Goal: Task Accomplishment & Management: Complete application form

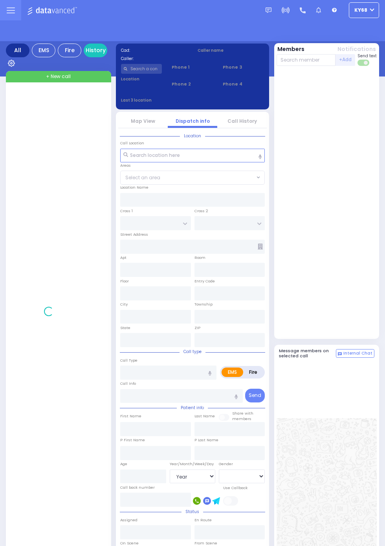
select select "Year"
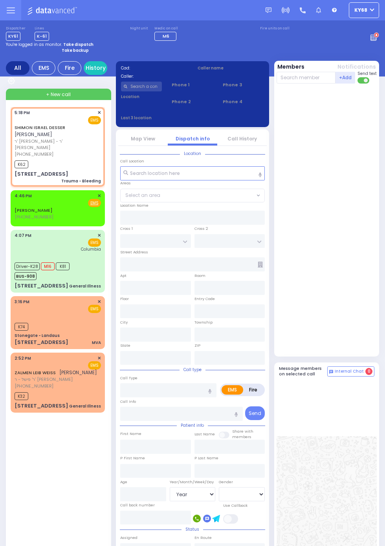
select select
type input "Trauma - Bleeding"
radio input "true"
type input "SHIMON ISRAEL"
type input "DESSER"
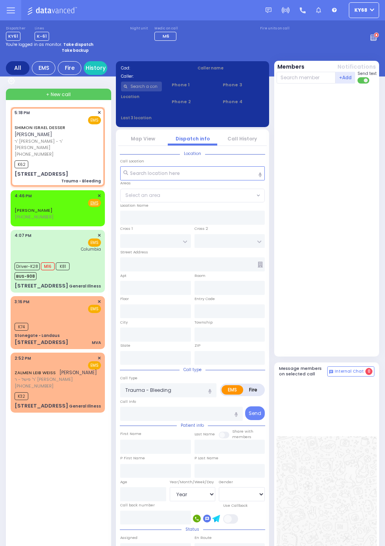
select select
type input "17:18"
type input "17:20"
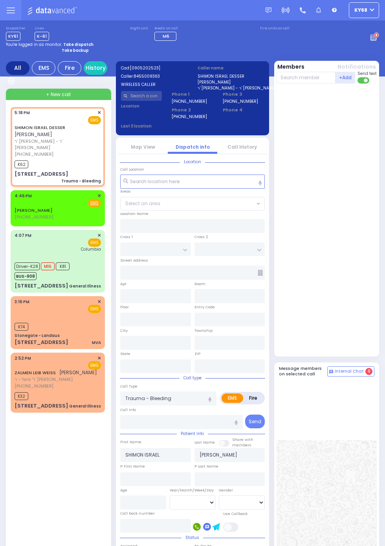
type input "8 MERON DR"
type input "201"
type input "MONROE"
type input "[US_STATE]"
type input "10950"
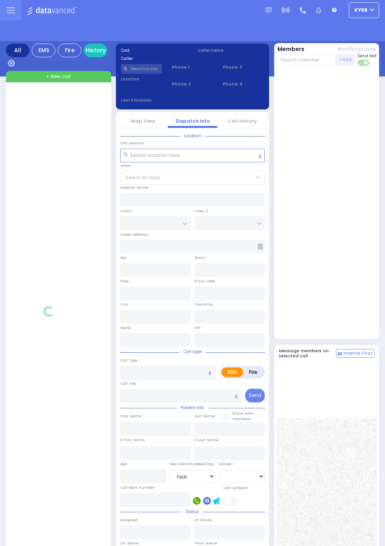
select select "Year"
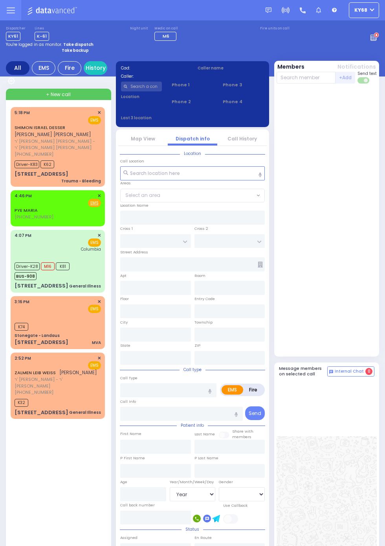
click at [379, 36] on div at bounding box center [374, 33] width 9 height 15
click at [379, 38] on circle at bounding box center [375, 35] width 5 height 5
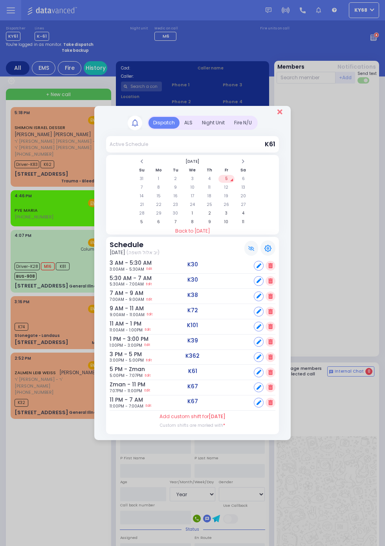
click at [279, 109] on icon "Close" at bounding box center [279, 111] width 5 height 7
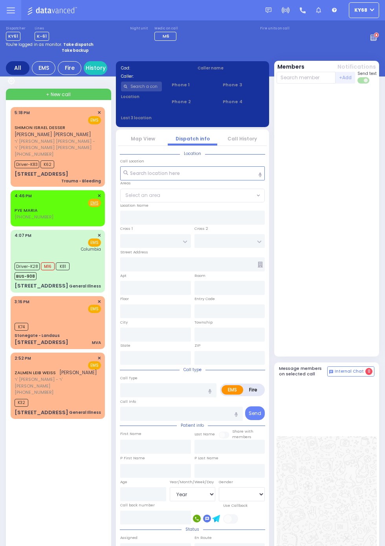
click at [150, 86] on input "text" at bounding box center [141, 87] width 41 height 10
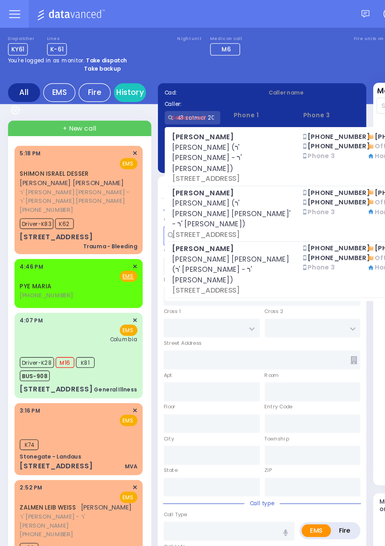
type input "43 satmar 201"
click at [227, 37] on div "Dispatcher KY61 ✕ shift has started. Are you ? If not please switch user. Switc…" at bounding box center [192, 33] width 373 height 15
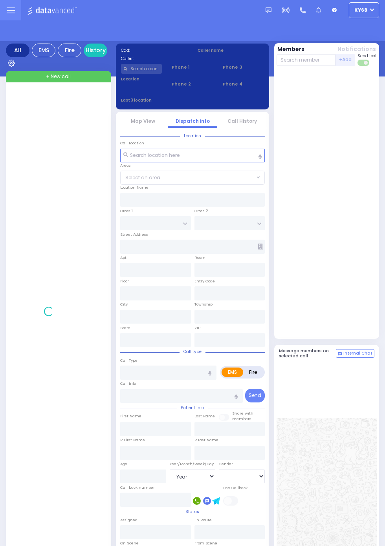
select select "Year"
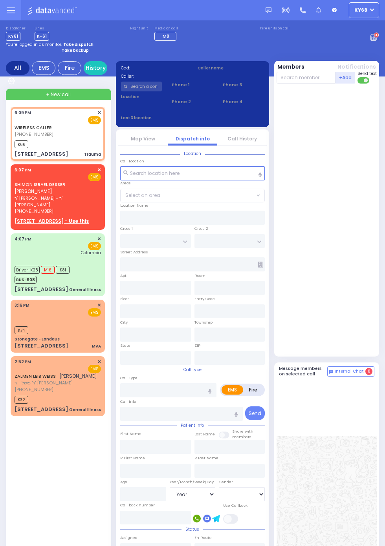
select select
type input "Trauma"
radio input "true"
select select
type input "18:09"
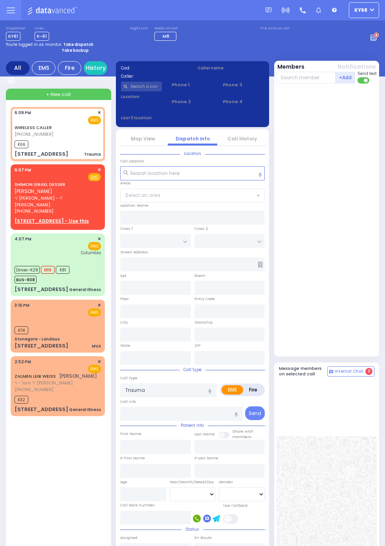
type input "18:11"
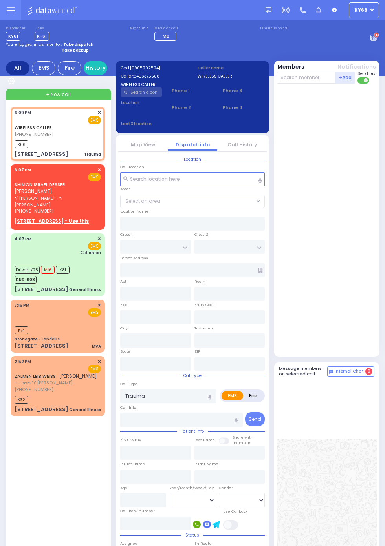
type input "RIMENEV COURT"
type input "DAJ BLVD"
type input "4 Stropkov Court"
type input "301"
type input "Kiryas Joel"
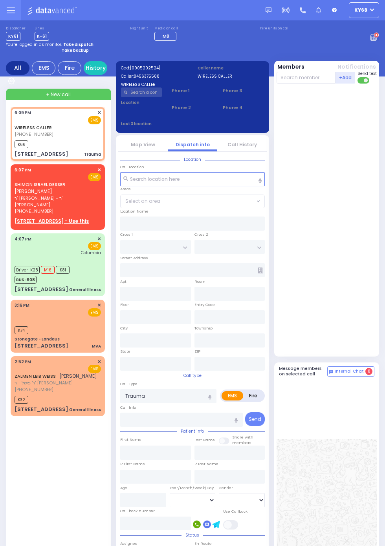
type input "[US_STATE]"
type input "10950"
select select "SECTION 1"
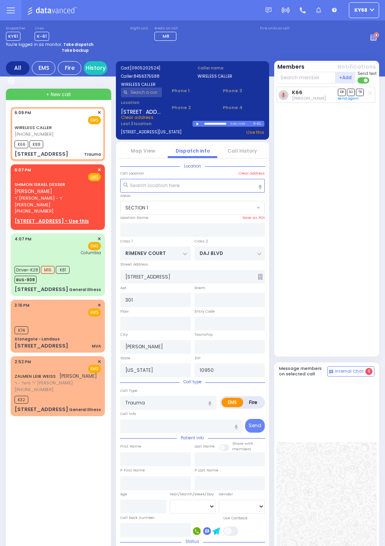
select select
radio input "true"
select select
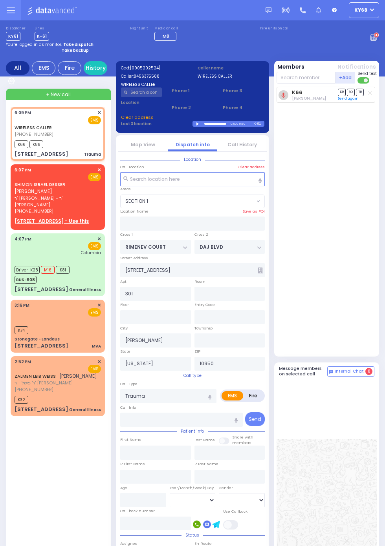
select select "SECTION 1"
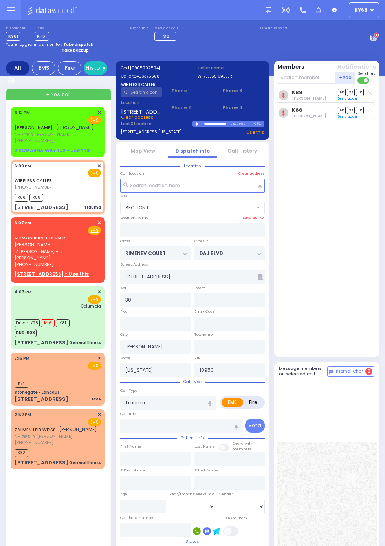
click at [11, 135] on div "SHMIEL STEIN שמואל שטיין ר' יודא - ר' שמואל אהרן לאנדא (845) 421-5452 6:12 PM ✕" at bounding box center [58, 132] width 94 height 50
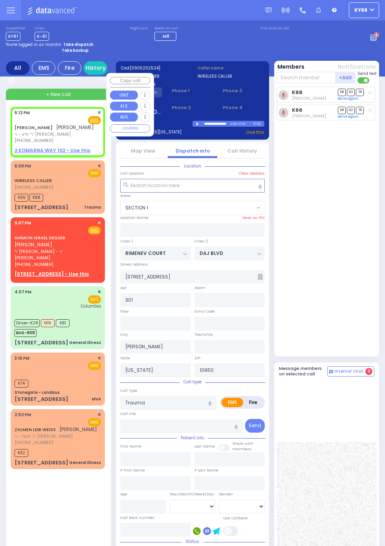
select select
radio input "true"
type input "SHMIEL"
type input "STEIN"
select select
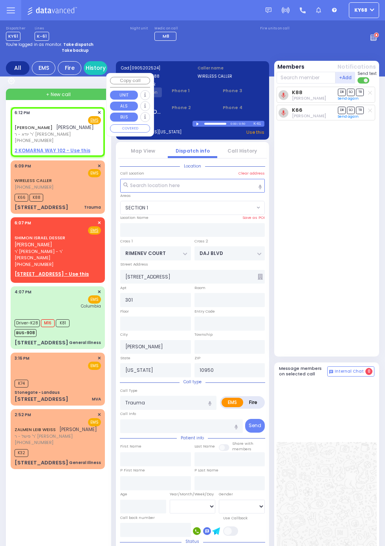
type input "18:12"
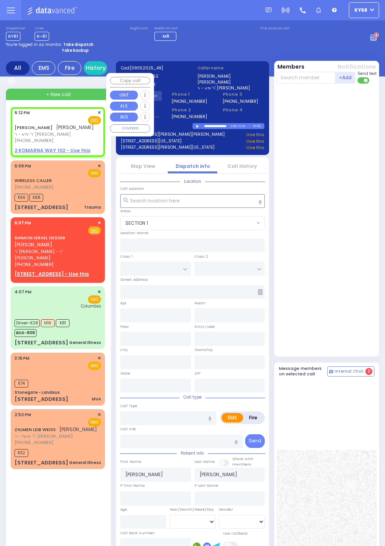
click at [367, 257] on div at bounding box center [327, 220] width 102 height 267
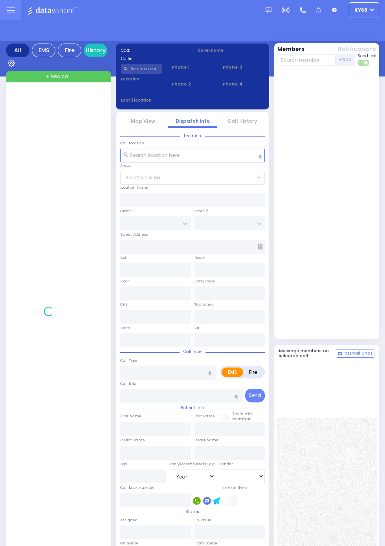
select select "Year"
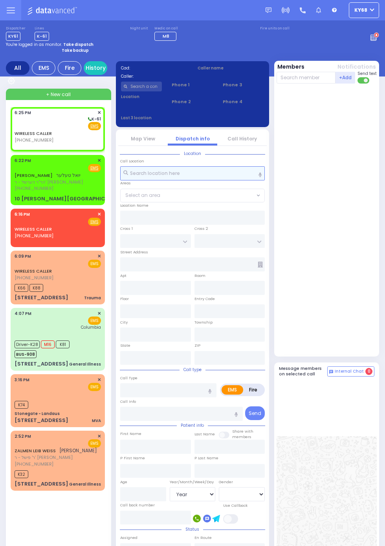
select select
radio input "true"
select select
type input "18:25"
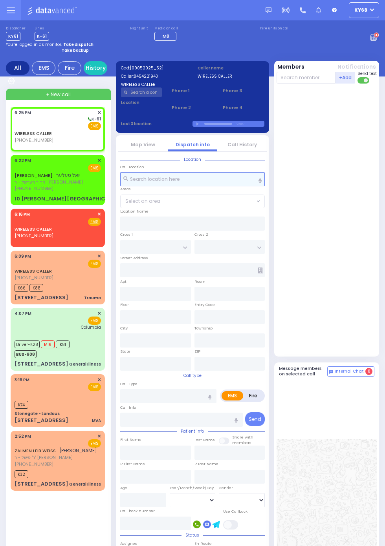
select select
radio input "true"
select select
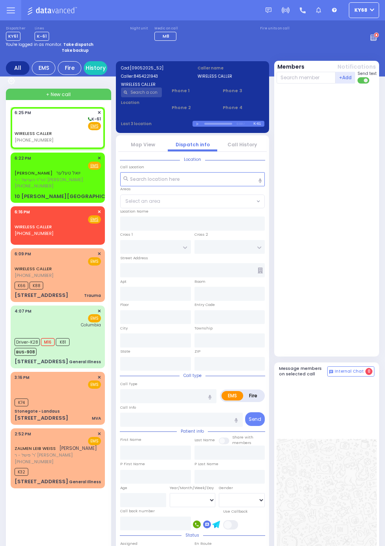
click at [15, 181] on span "הר''ר הערשל - ר' [PERSON_NAME]" at bounding box center [49, 180] width 68 height 7
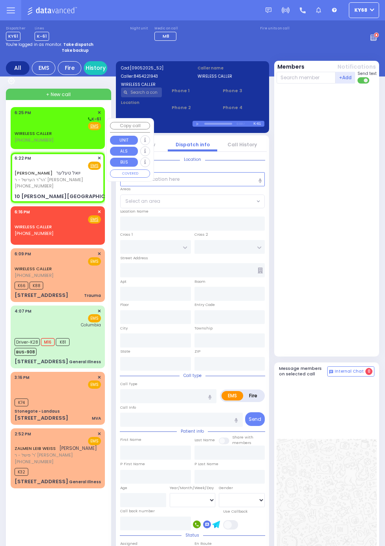
select select
radio input "true"
type input "[PERSON_NAME]"
type input "TELLER"
select select
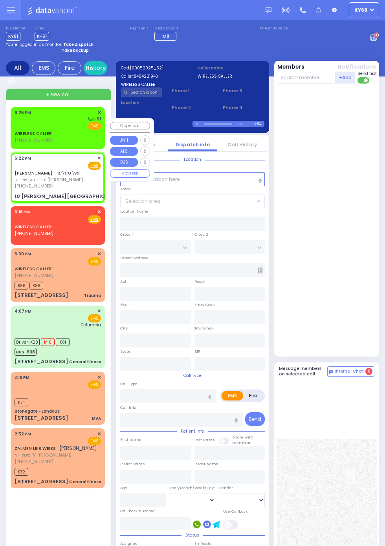
type input "18:22"
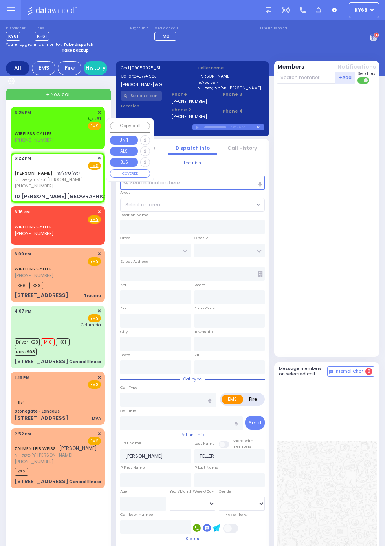
type input "KERESTIER COURT"
type input "[PERSON_NAME] DR"
type input "10 [PERSON_NAME][GEOGRAPHIC_DATA]"
type input "Monroe"
type input "[US_STATE]"
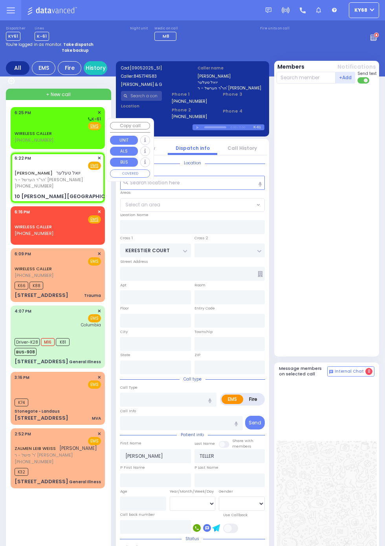
type input "10950"
select select "SECTION 4"
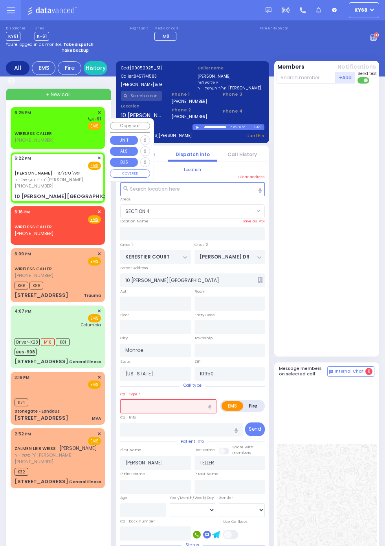
click at [357, 272] on div at bounding box center [327, 220] width 102 height 267
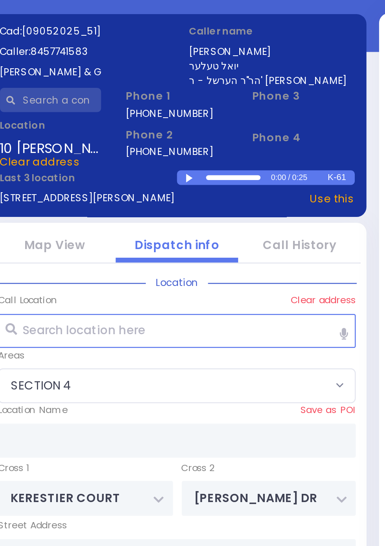
click at [197, 127] on div at bounding box center [198, 128] width 4 height 4
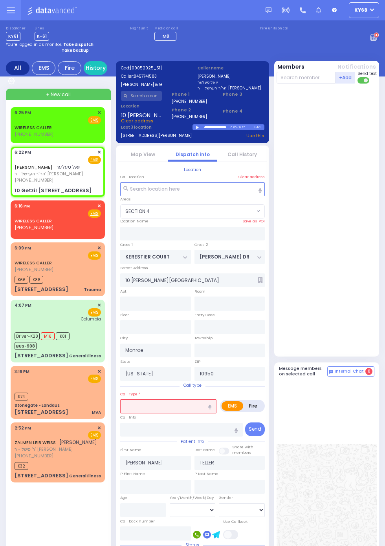
select select
radio input "true"
select select
type input "102"
select select "SECTION 4"
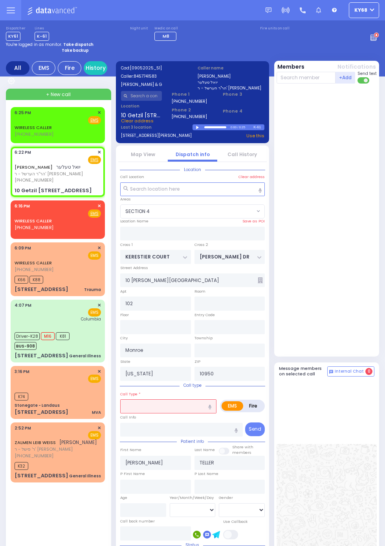
select select
radio input "true"
select select
select select "SECTION 4"
click at [15, 124] on link "WIRELESS CALLER" at bounding box center [33, 127] width 37 height 6
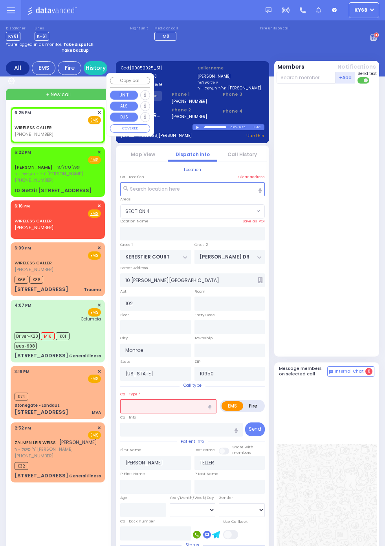
select select
radio input "true"
select select
type input "18:25"
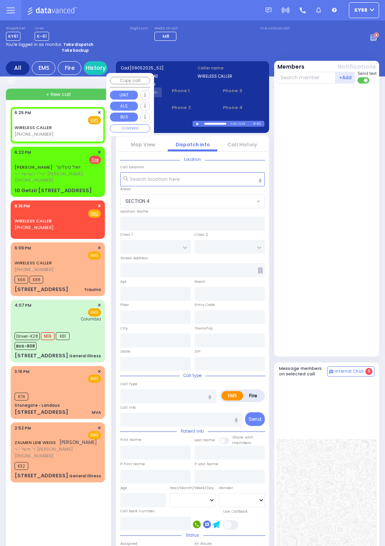
click at [352, 259] on div at bounding box center [327, 220] width 102 height 267
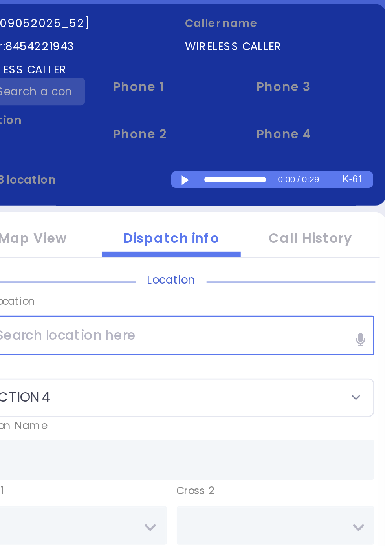
click at [198, 124] on div at bounding box center [198, 124] width 4 height 4
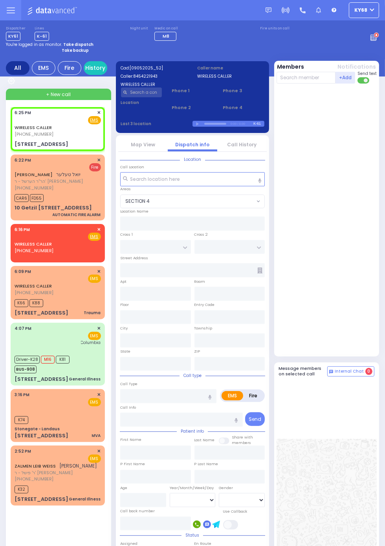
select select
radio input "true"
select select
type input "KALEV WAY"
type input "TARNOPOL WAY"
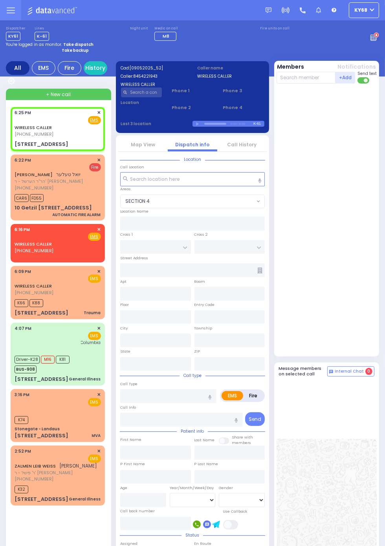
type input "[STREET_ADDRESS]"
type input "Monroe"
type input "[US_STATE]"
type input "10950"
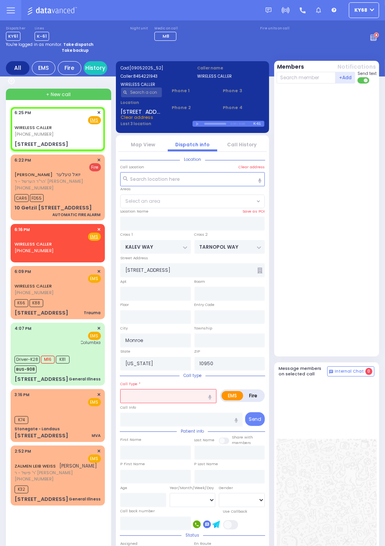
select select "SECTION 3"
select select
type input "216"
radio input "false"
radio input "true"
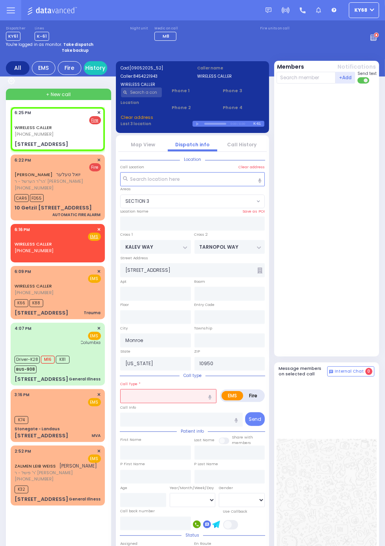
select select
select select "SECTION 3"
click at [375, 37] on circle at bounding box center [376, 35] width 5 height 5
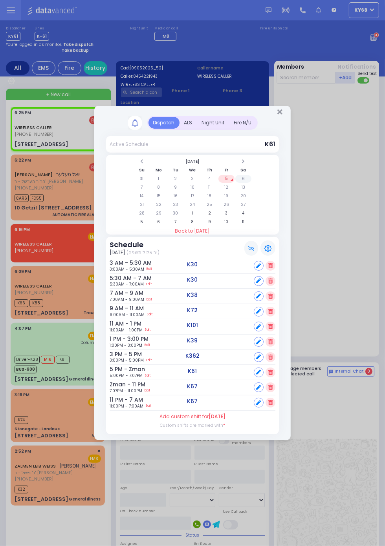
click at [251, 183] on td "6" at bounding box center [243, 179] width 16 height 8
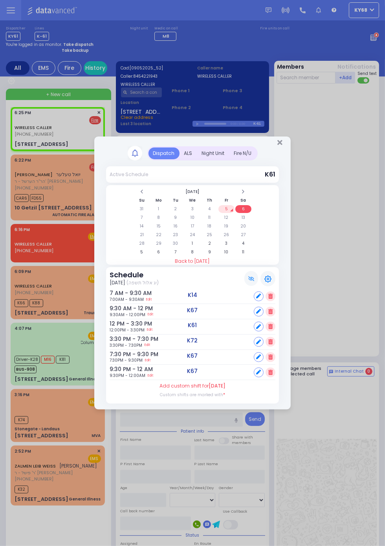
select select
radio input "true"
type input "Ove"
select select
select select "SECTION 3"
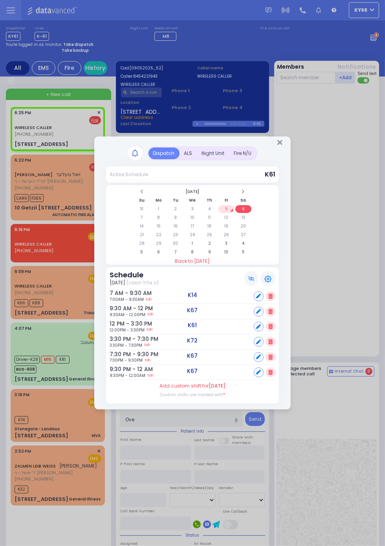
select select
type input "Ov"
radio input "true"
select select
select select "SECTION 3"
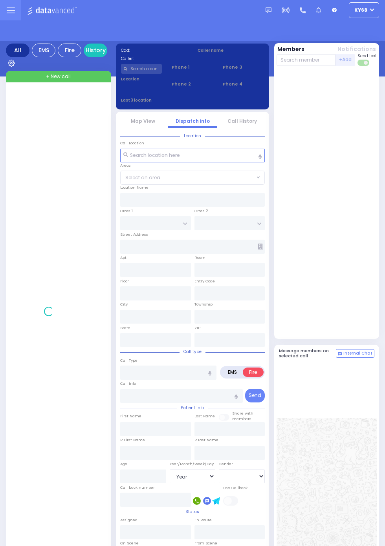
select select "Year"
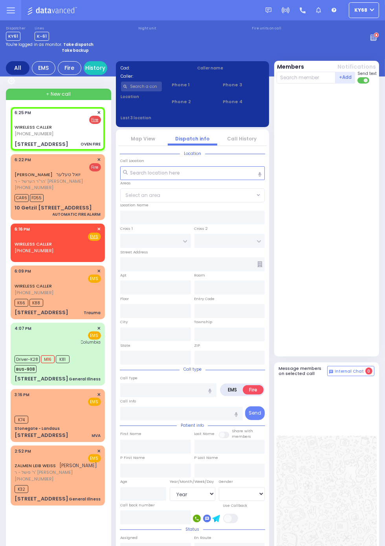
select select
type input "OVEN FIRE"
radio input "true"
type input "Ove"
select select
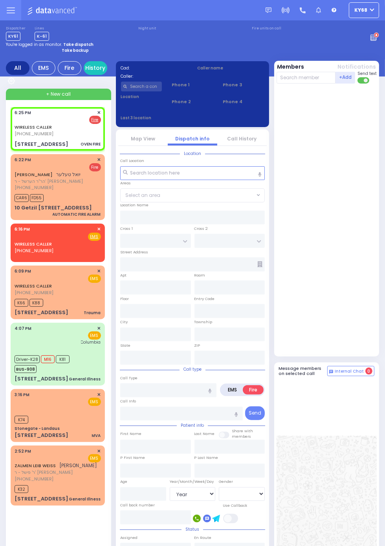
type input "18:25"
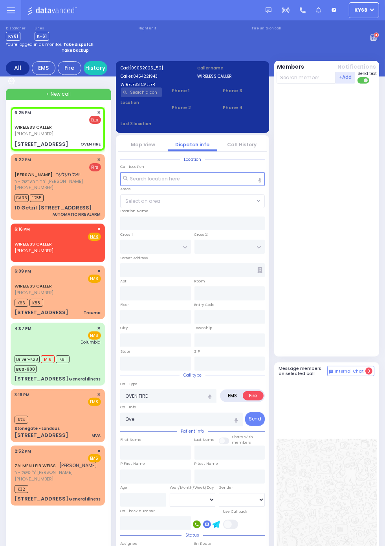
type input "KALEV WAY"
type input "TARNOPOL WAY"
type input "16 Fillmore Court"
type input "216"
type input "Monroe"
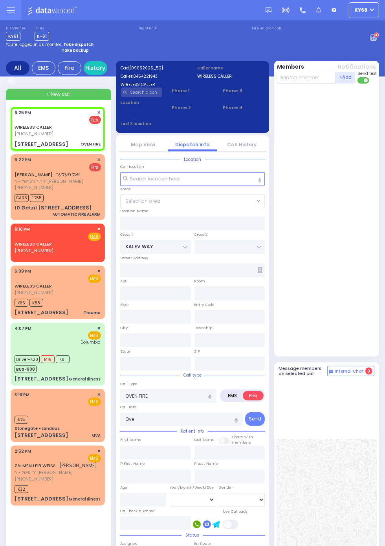
type input "New York"
type input "10950"
select select "SECTION 3"
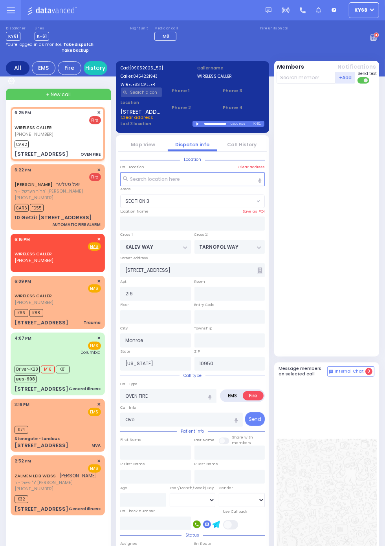
select select
radio input "true"
select select
type input "18:27"
select select "SECTION 3"
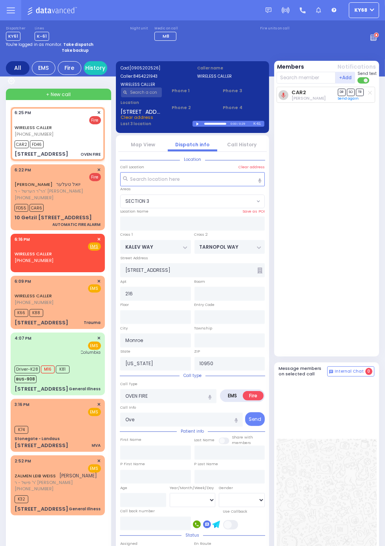
select select
radio input "true"
select select
select select "SECTION 3"
select select
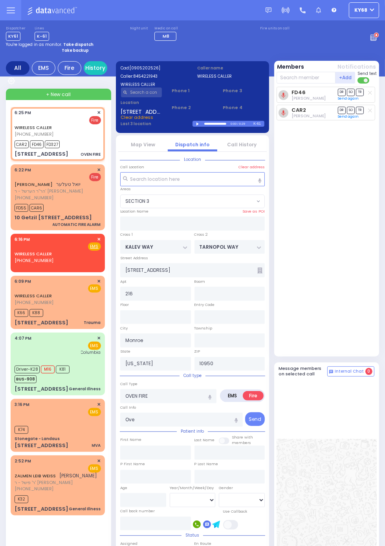
radio input "true"
select select
select select "SECTION 3"
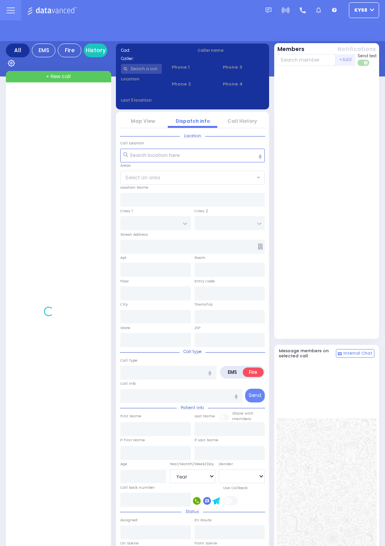
select select "Year"
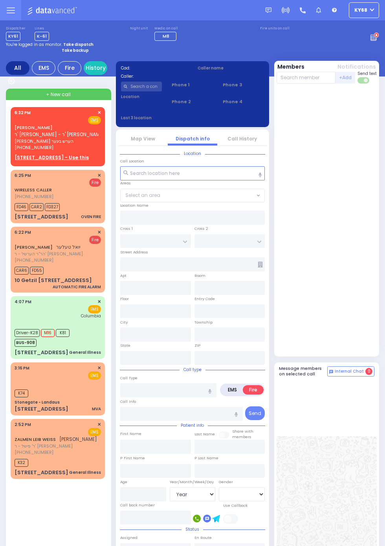
select select "Year"
click at [102, 68] on link "History" at bounding box center [96, 68] width 24 height 14
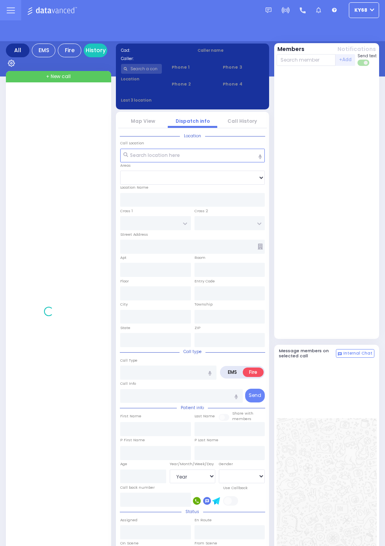
select select "Year"
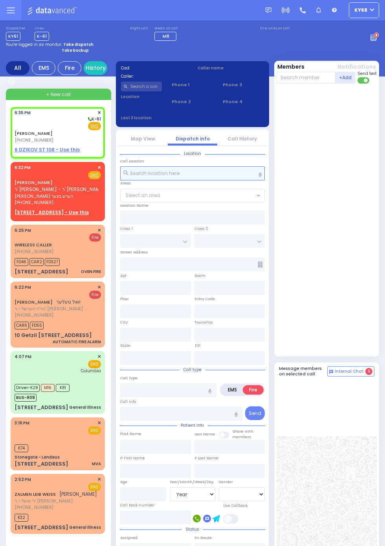
select select
radio input "true"
type input "[PERSON_NAME]"
select select
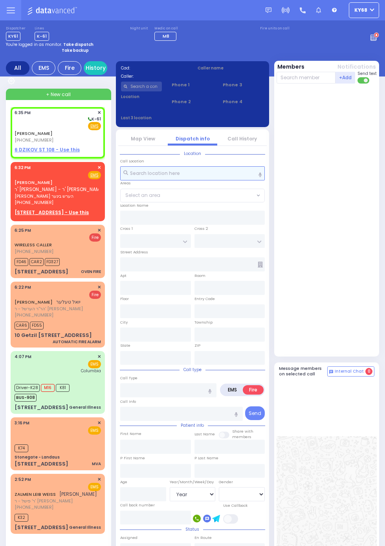
type input "18:35"
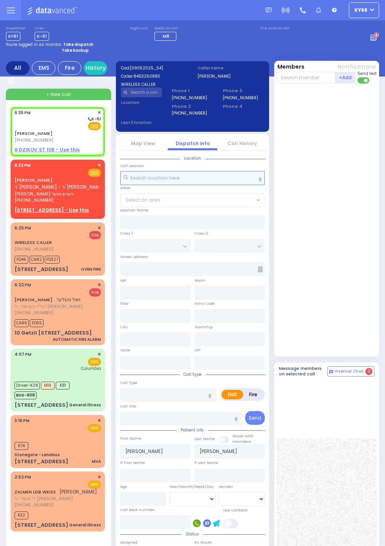
select select
radio input "true"
select select
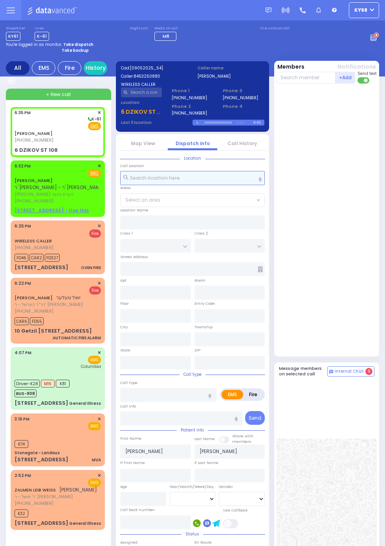
select select
radio input "true"
select select
type input "6 DZIKOV ST"
type input "108"
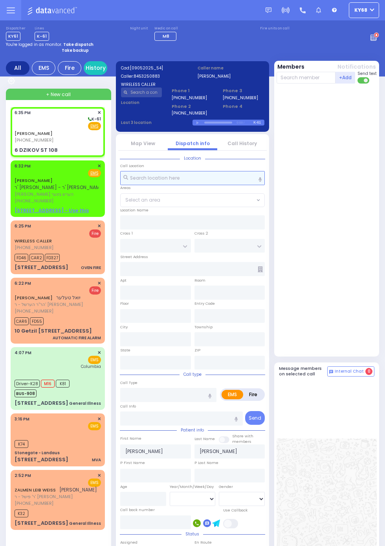
type input "[PERSON_NAME]"
type input "[US_STATE]"
type input "10950"
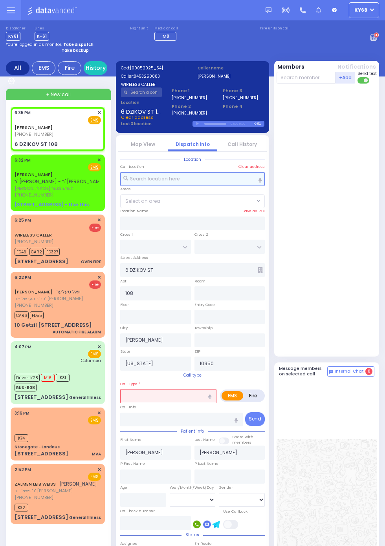
select select
radio input "true"
select select
type input "Pa"
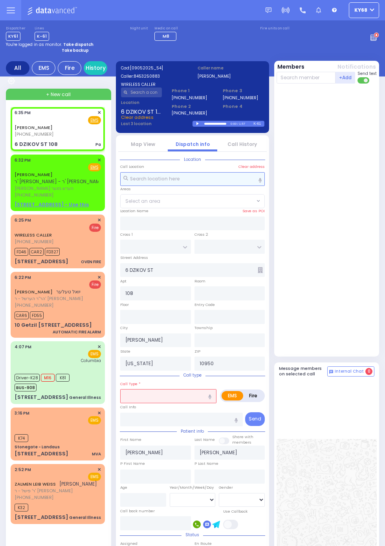
radio input "true"
select select
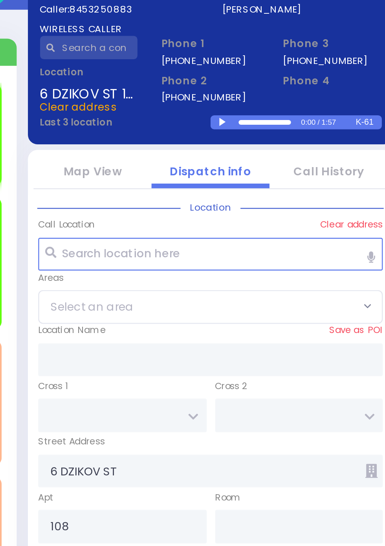
click at [201, 126] on div at bounding box center [198, 124] width 4 height 4
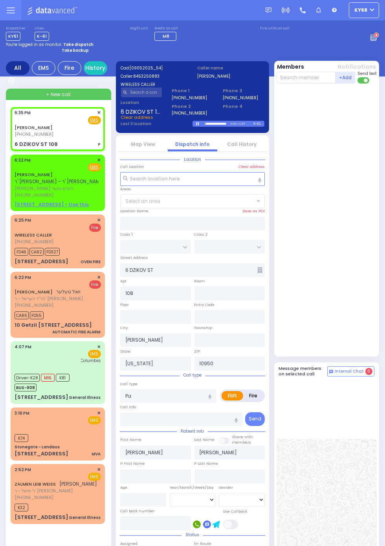
select select
type input "P"
radio input "true"
select select
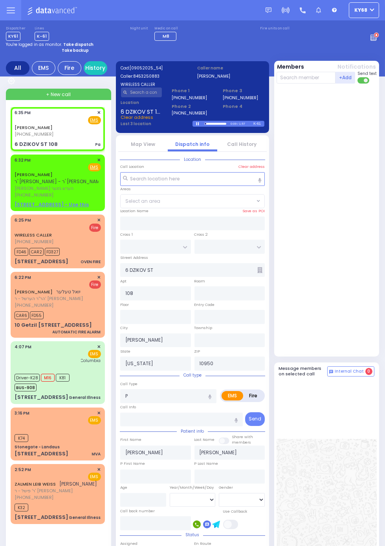
type input "Pa"
radio input "true"
select select
type input "Pe"
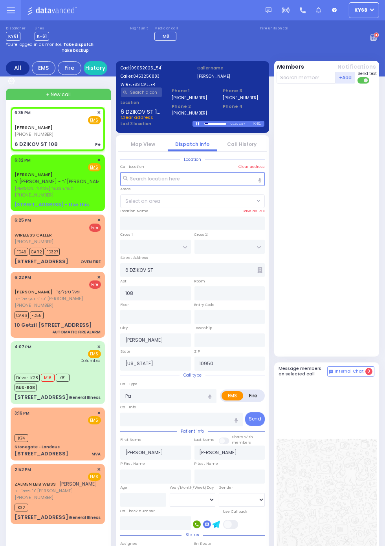
radio input "true"
select select
type input "Pat"
radio input "true"
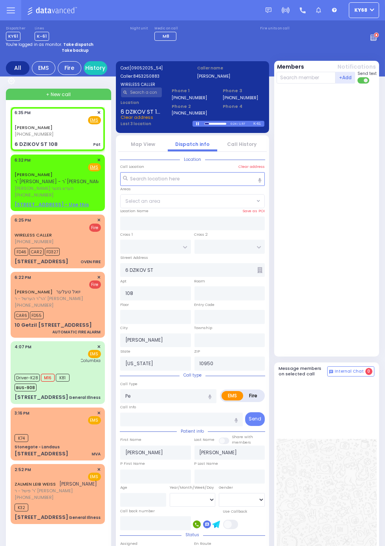
select select
type input "Patient"
radio input "true"
select select
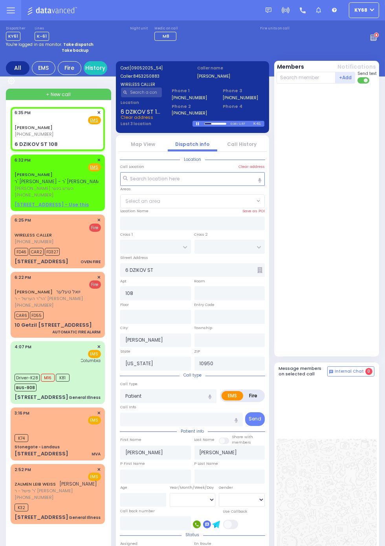
select select
radio input "true"
select select
radio input "true"
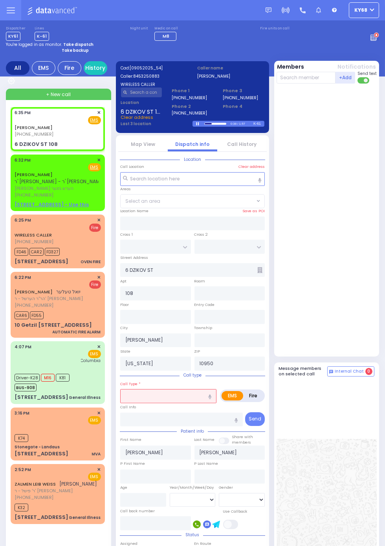
select select
type input "Pa"
radio input "true"
select select
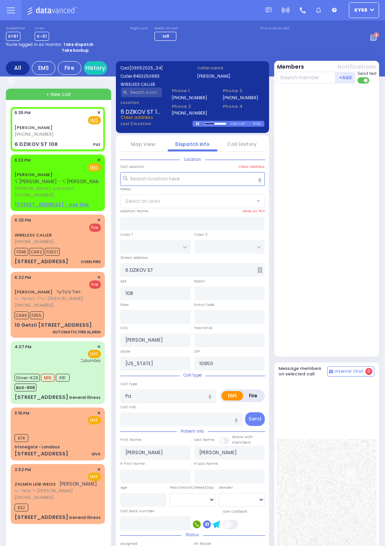
select select
type input "Pat"
radio input "true"
select select
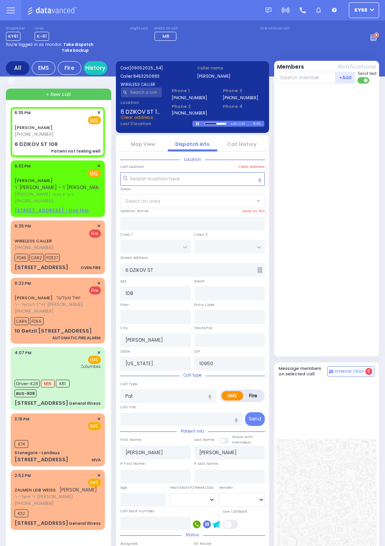
select select
type input "Patient not feeling well"
radio input "true"
select select
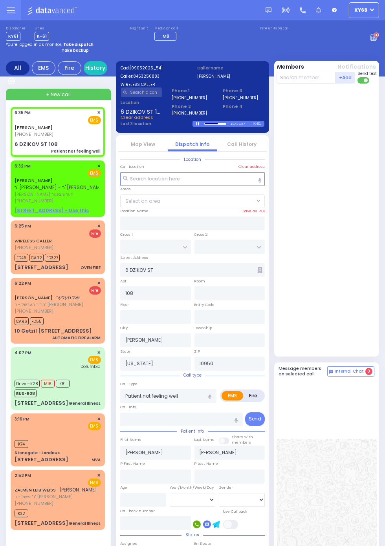
radio input "true"
select select
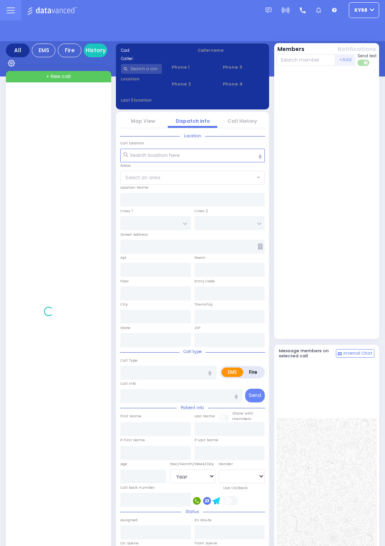
select select "Year"
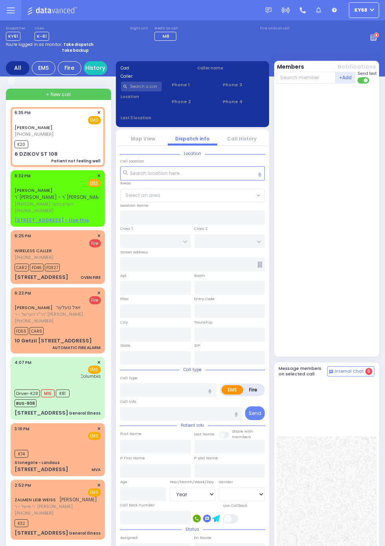
select select
type input "Patient not feeling well"
radio input "true"
type input "SHMIEL DOV"
type input "SCHWARTZ"
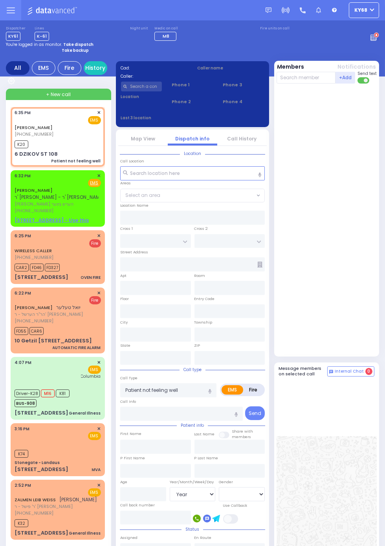
select select
type input "18:35"
type input "18:40"
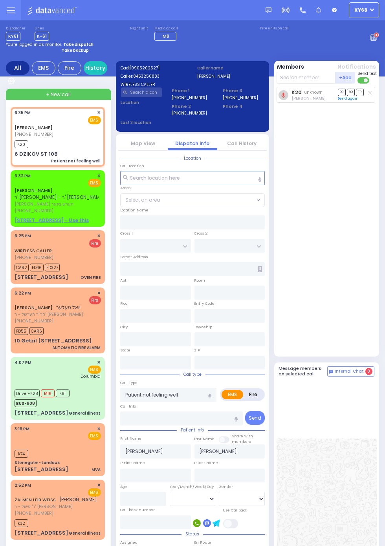
type input "6 DZIKOV ST"
type input "108"
type input "Kiryas Joel"
type input "New York"
type input "10950"
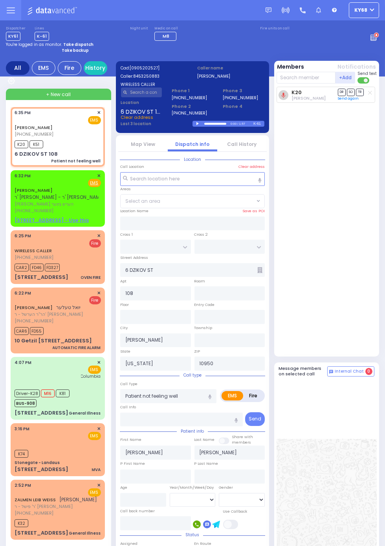
select select
radio input "true"
select select
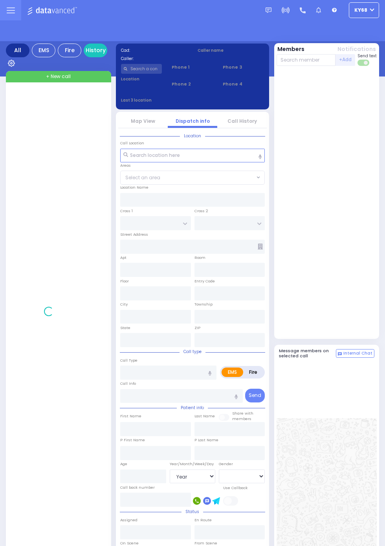
select select "Year"
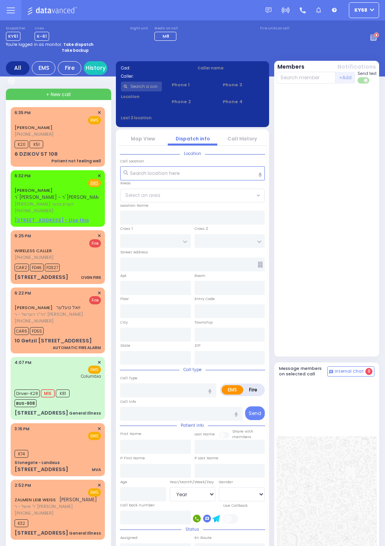
select select "Year"
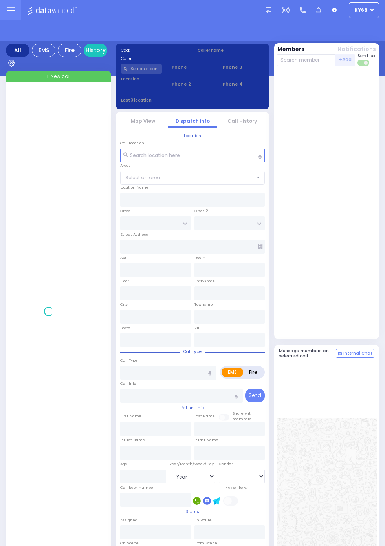
select select "Year"
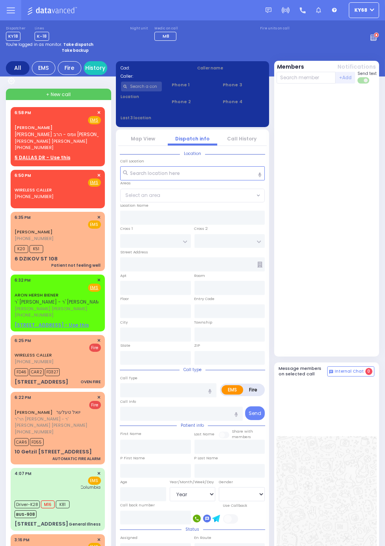
scroll to position [132, 0]
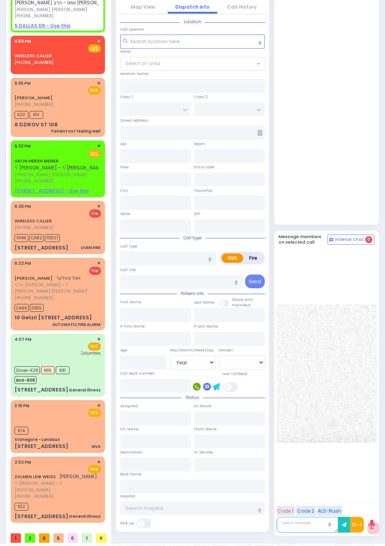
select select
radio input "true"
type input "CHAIM MAYER"
type input "HAGER"
select select
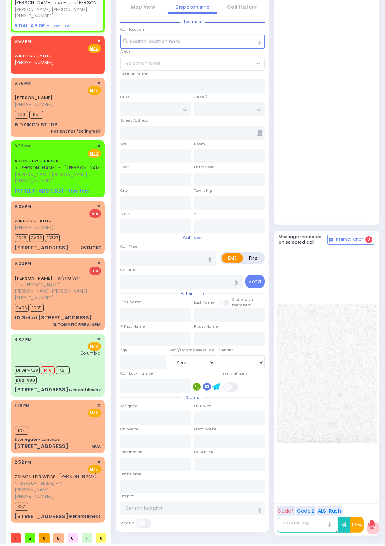
type input "18:58"
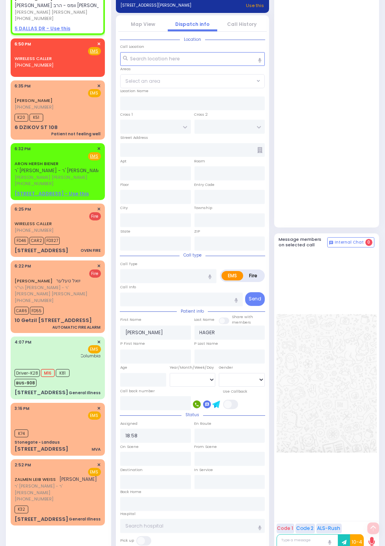
select select
radio input "true"
select select
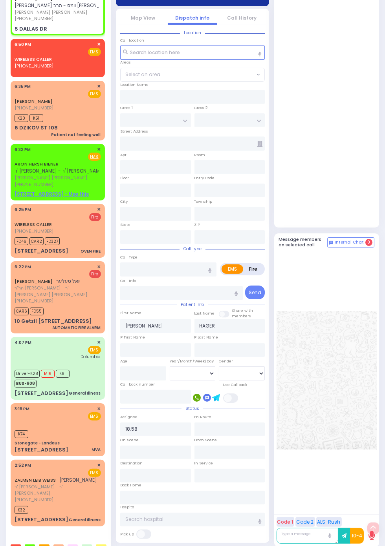
type input "DUELK AVE"
type input "PINE HILL RD"
type input "5 DALLAS DR"
type input "Monroe"
type input "New York"
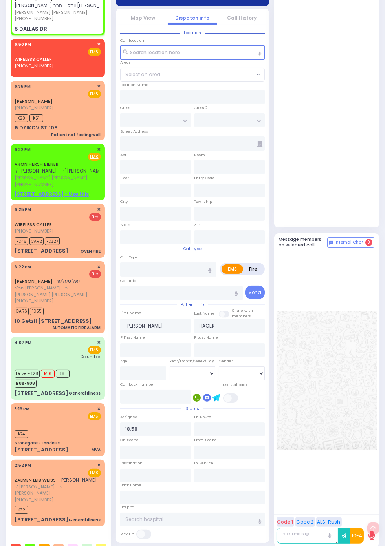
type input "10950"
select select "BLOOMING GROVE"
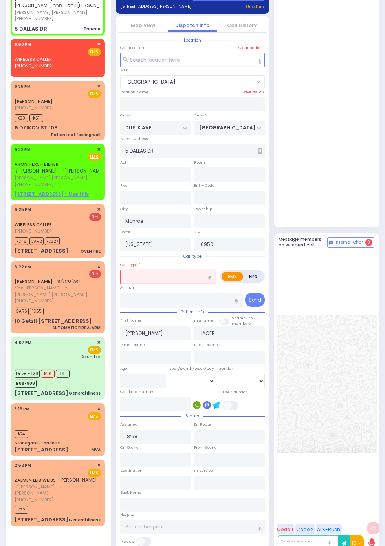
select select
type input "Trauma"
radio input "true"
select select
type input "19:01"
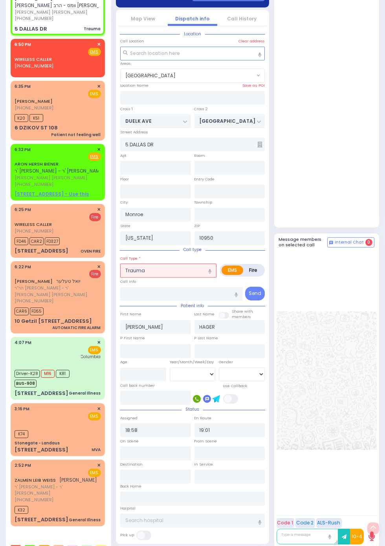
select select
radio input "true"
select select
select select "BLOOMING GROVE"
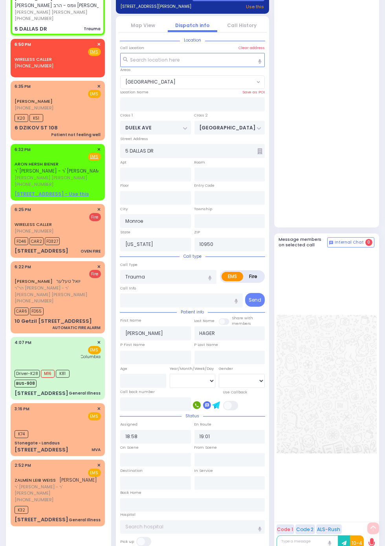
select select "BLOOMING GROVE"
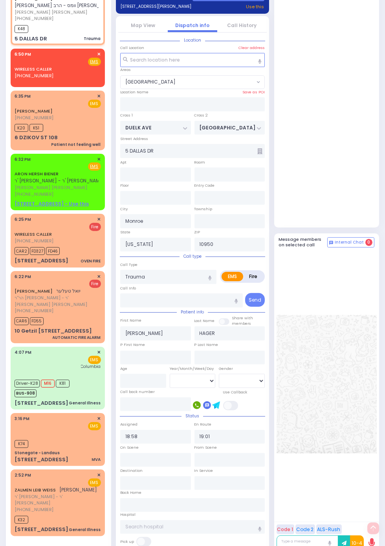
select select
radio input "true"
select select
select select "BLOOMING GROVE"
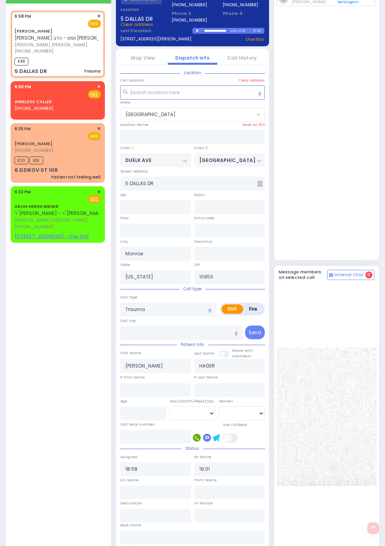
scroll to position [0, 0]
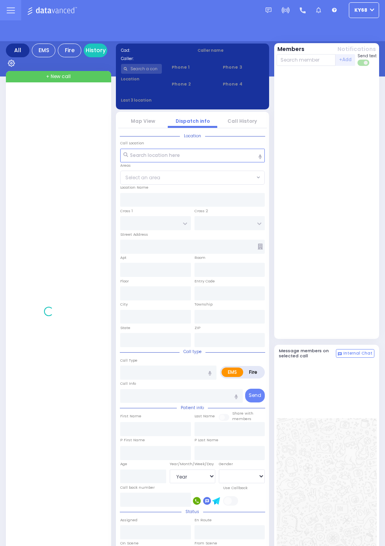
select select "Year"
